Goal: Complete application form: Complete application form

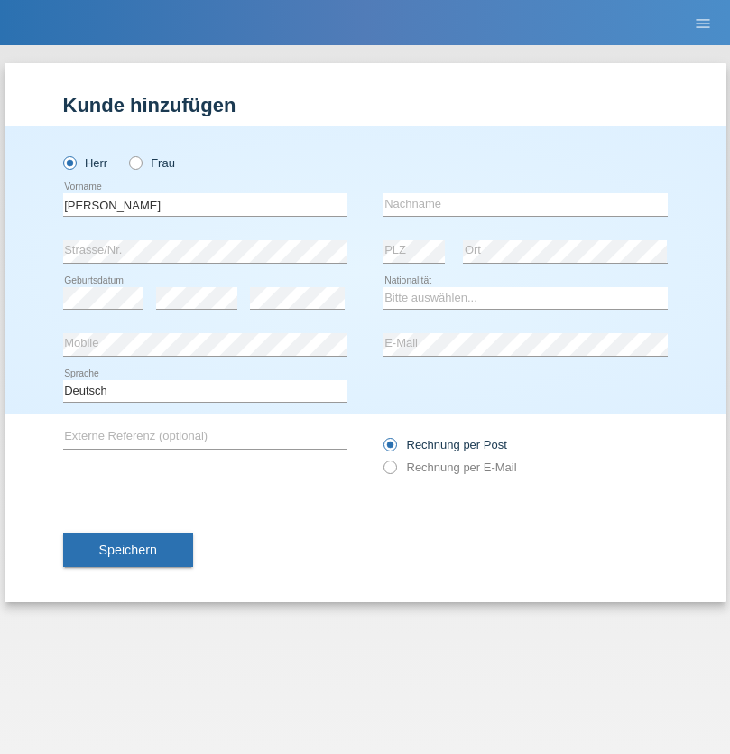
type input "[PERSON_NAME]"
click at [526, 204] on input "text" at bounding box center [526, 204] width 284 height 23
type input "Lampert"
select select "CH"
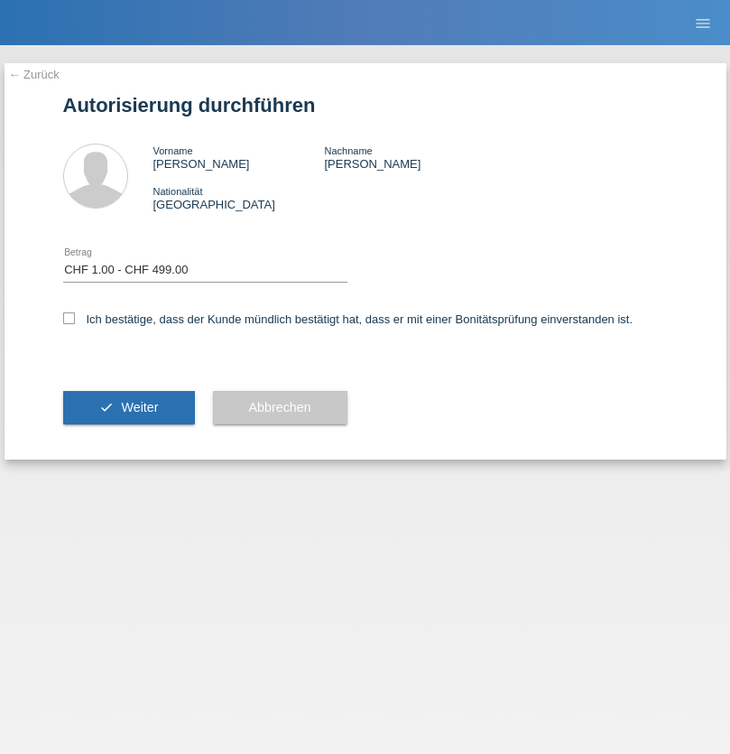
select select "1"
checkbox input "true"
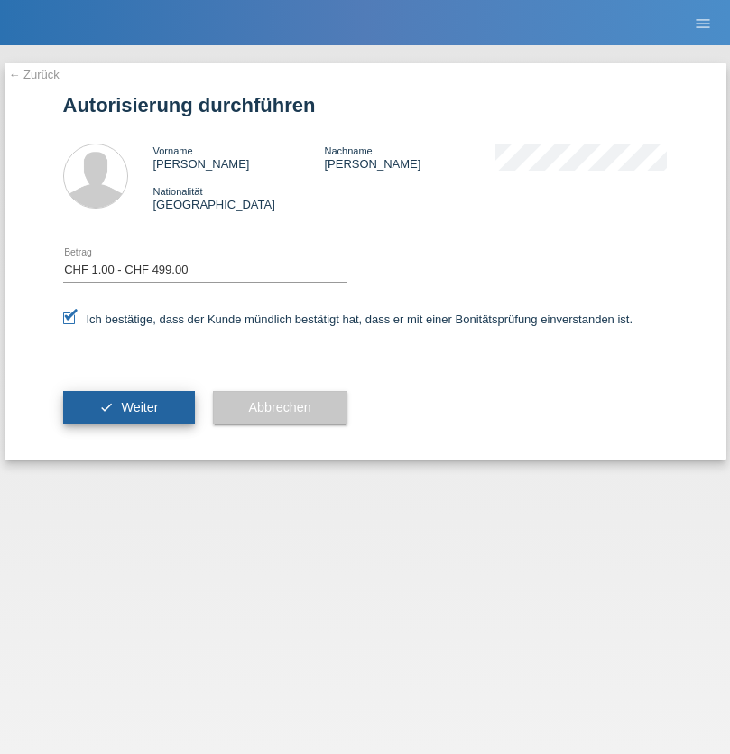
click at [128, 407] on span "Weiter" at bounding box center [139, 407] width 37 height 14
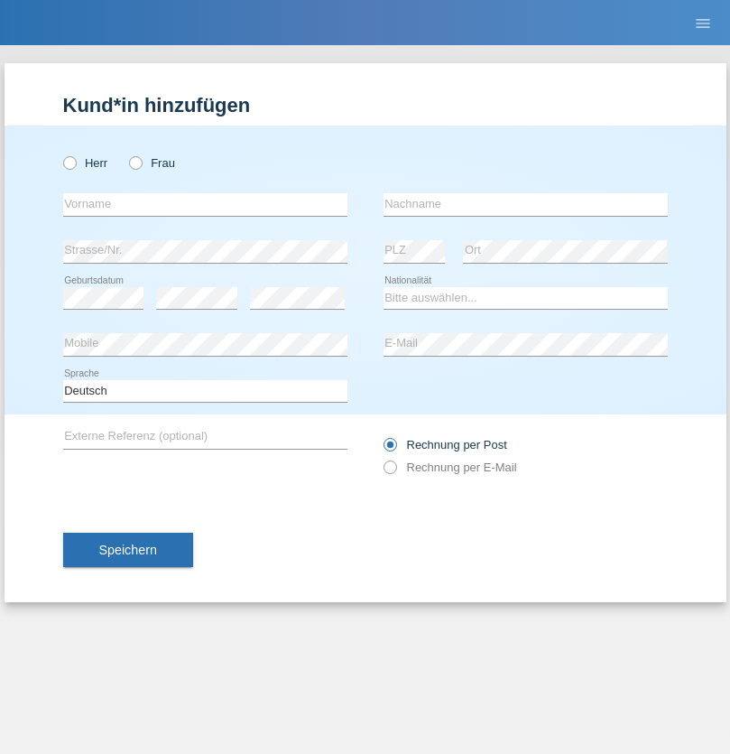
radio input "true"
select select "CH"
